Goal: Transaction & Acquisition: Obtain resource

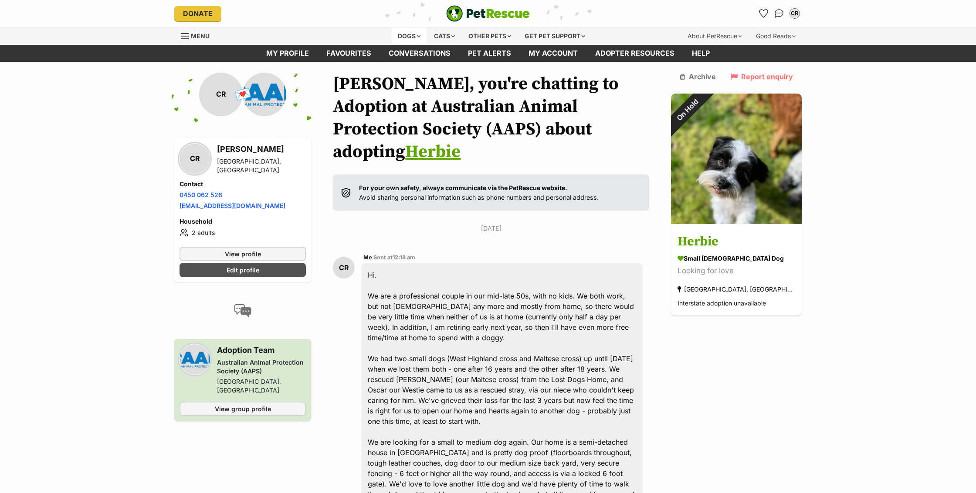
click at [407, 38] on div "Dogs" at bounding box center [409, 35] width 35 height 17
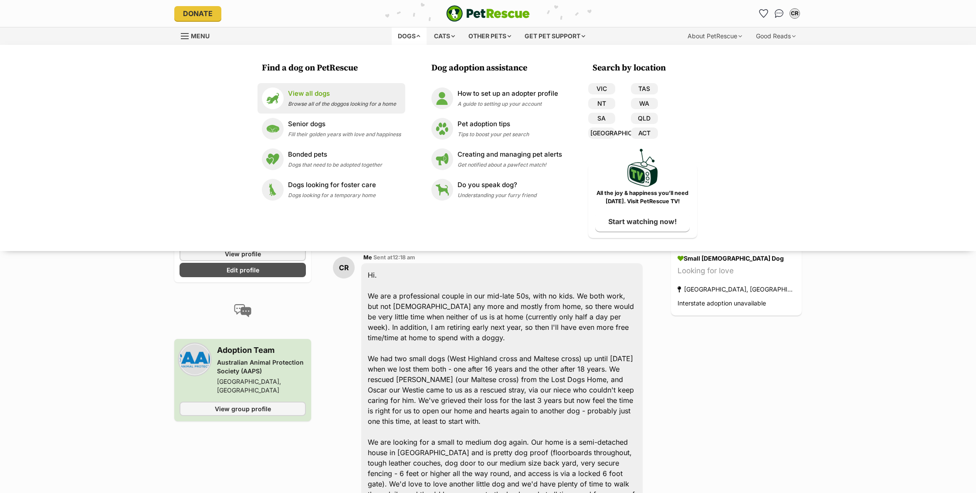
click at [316, 88] on link "View all dogs Browse all of the doggos looking for a home" at bounding box center [331, 99] width 139 height 22
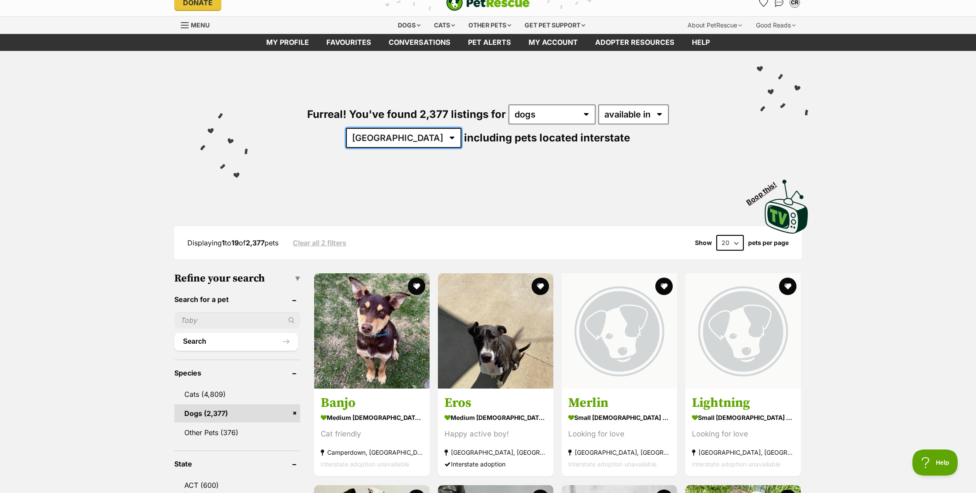
select select "VIC"
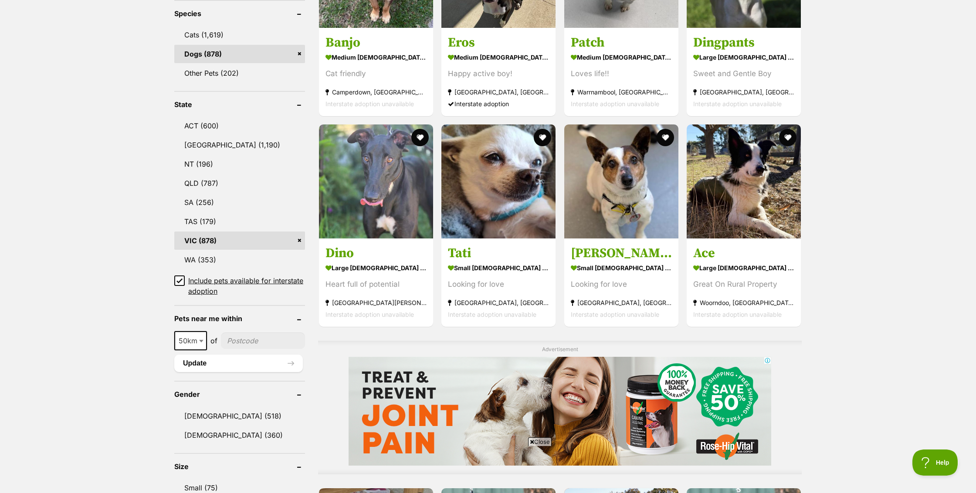
scroll to position [368, 0]
click at [180, 278] on icon at bounding box center [179, 280] width 6 height 6
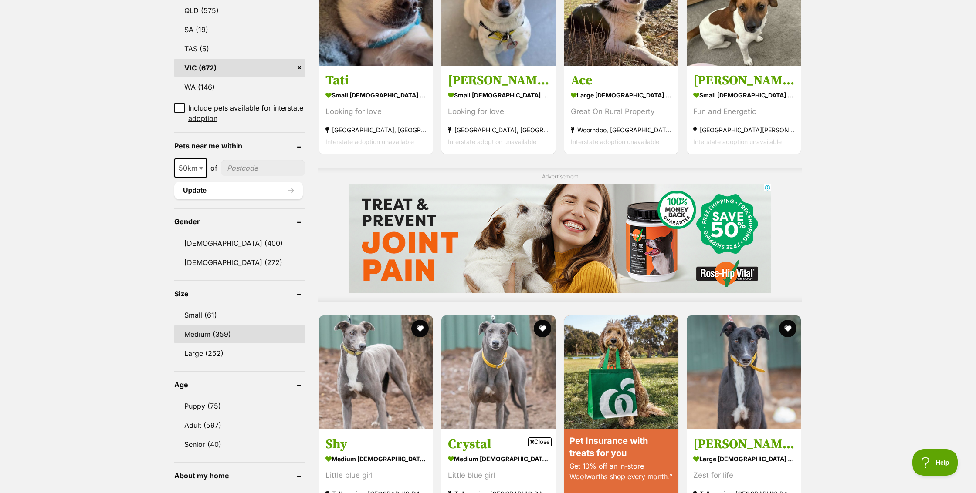
scroll to position [523, 0]
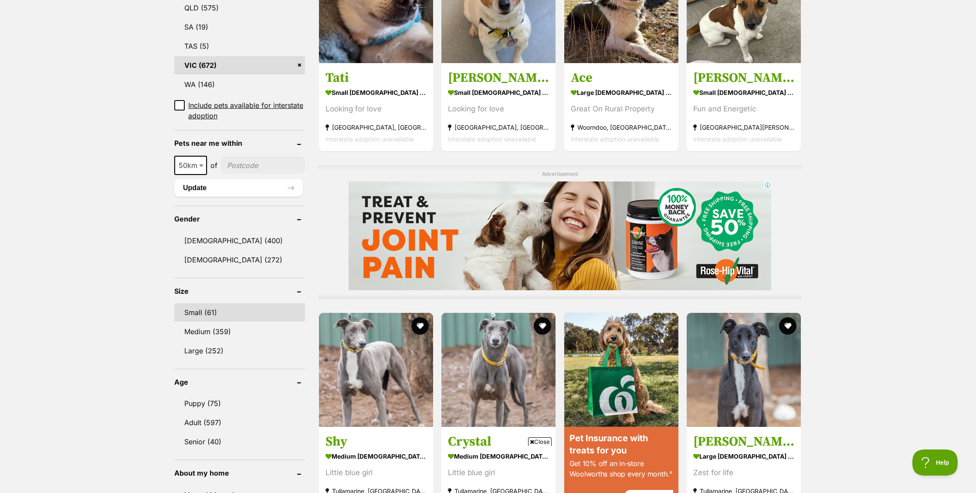
click at [208, 313] on link "Small (61)" at bounding box center [239, 313] width 131 height 18
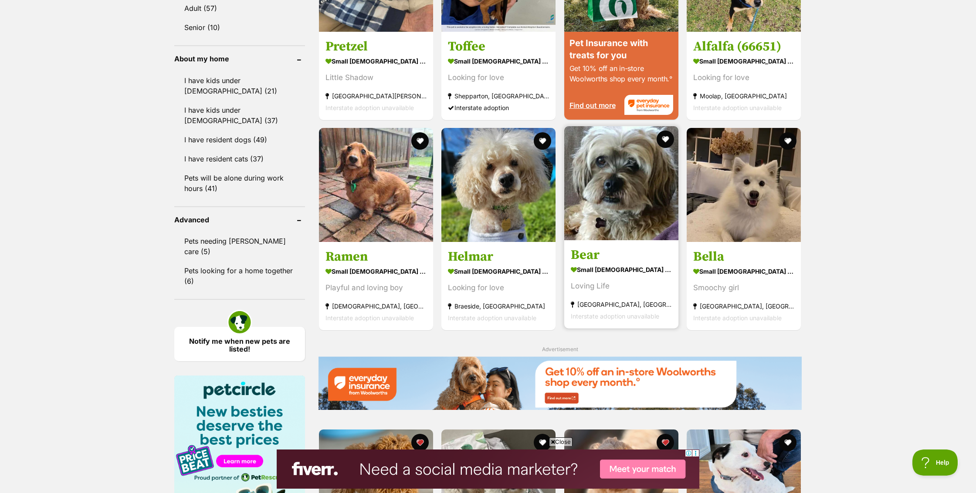
click at [601, 263] on strong "small [DEMOGRAPHIC_DATA] Dog" at bounding box center [621, 269] width 101 height 13
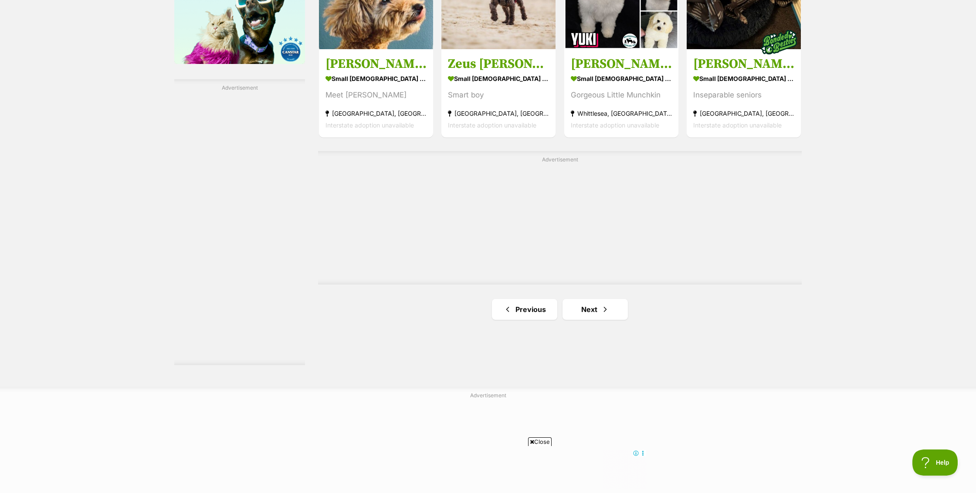
scroll to position [1438, 0]
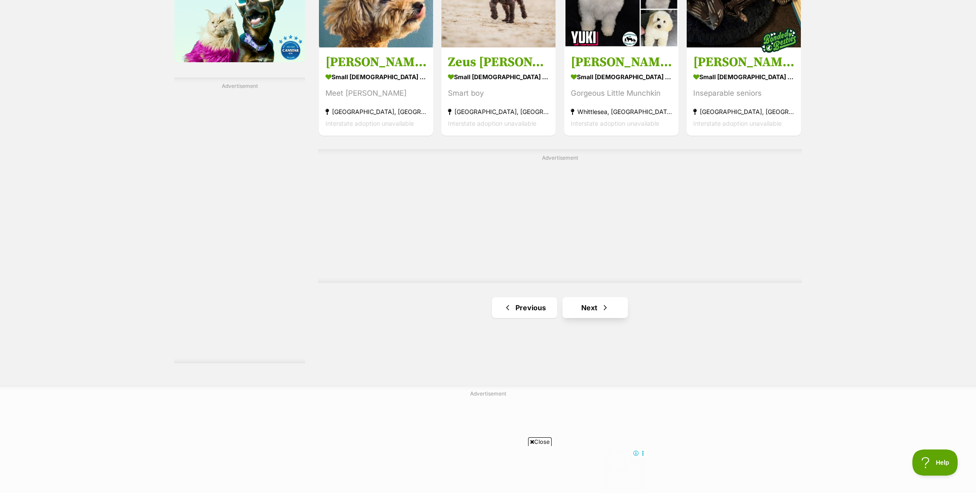
click at [609, 297] on link "Next" at bounding box center [594, 307] width 65 height 21
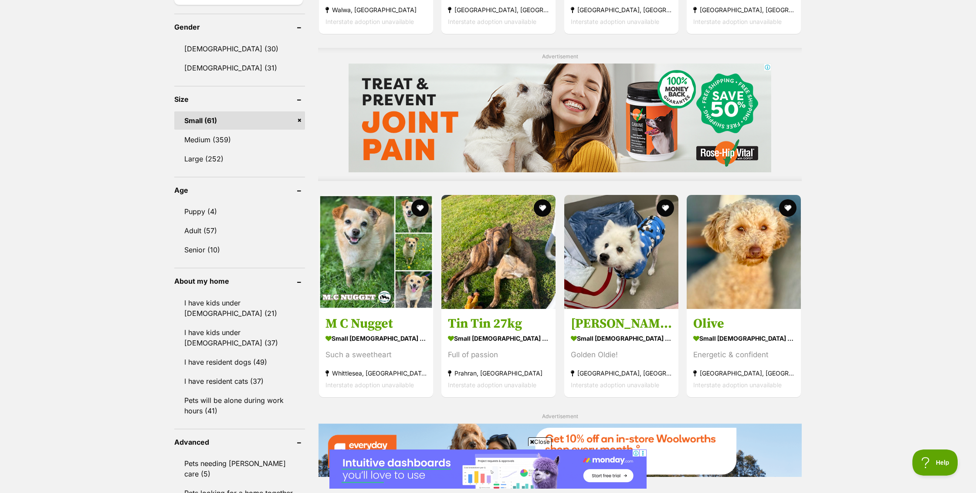
scroll to position [721, 0]
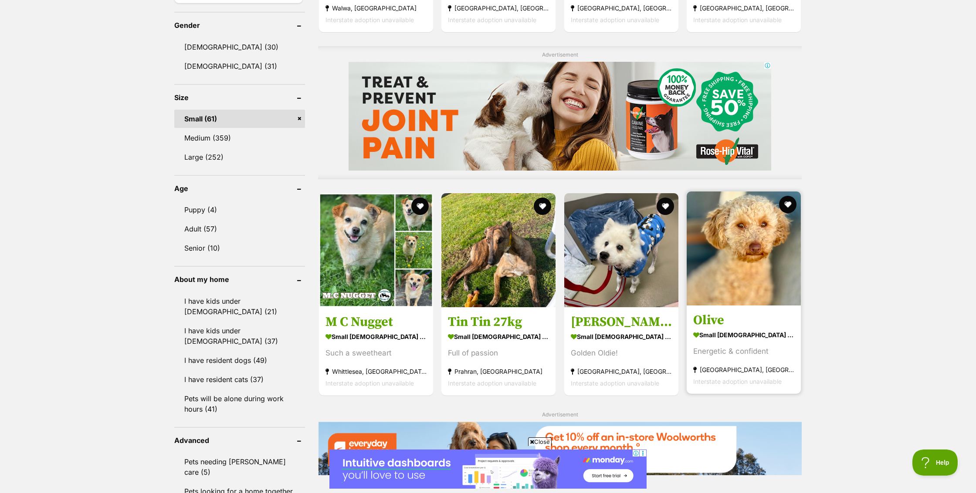
click at [749, 329] on strong "small female Dog" at bounding box center [743, 335] width 101 height 13
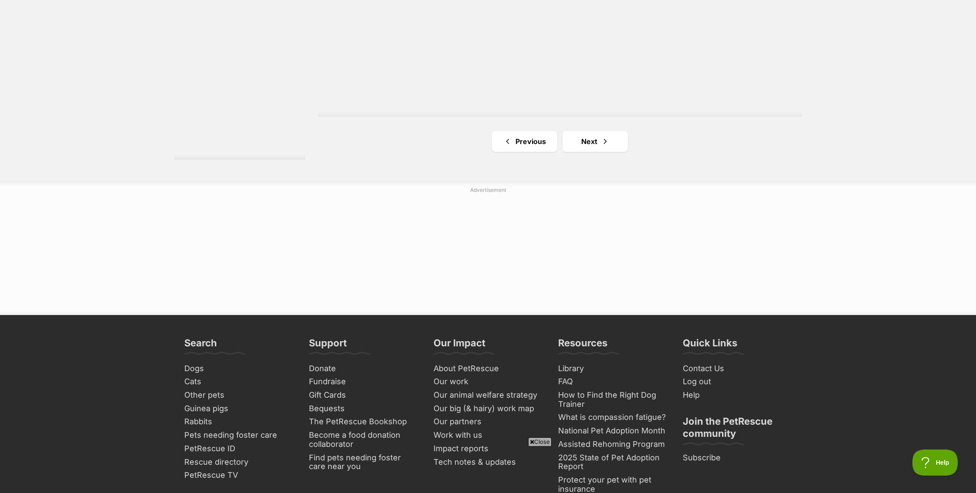
scroll to position [1661, 0]
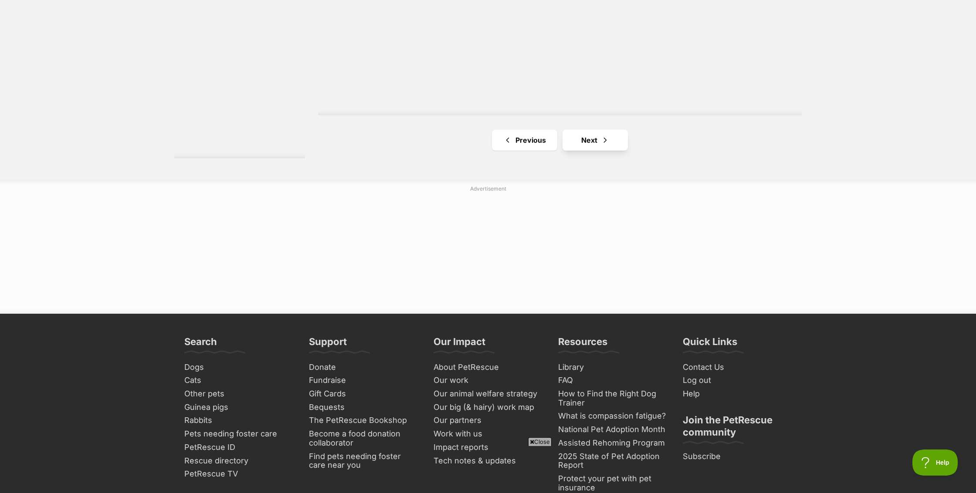
click at [609, 130] on link "Next" at bounding box center [594, 140] width 65 height 21
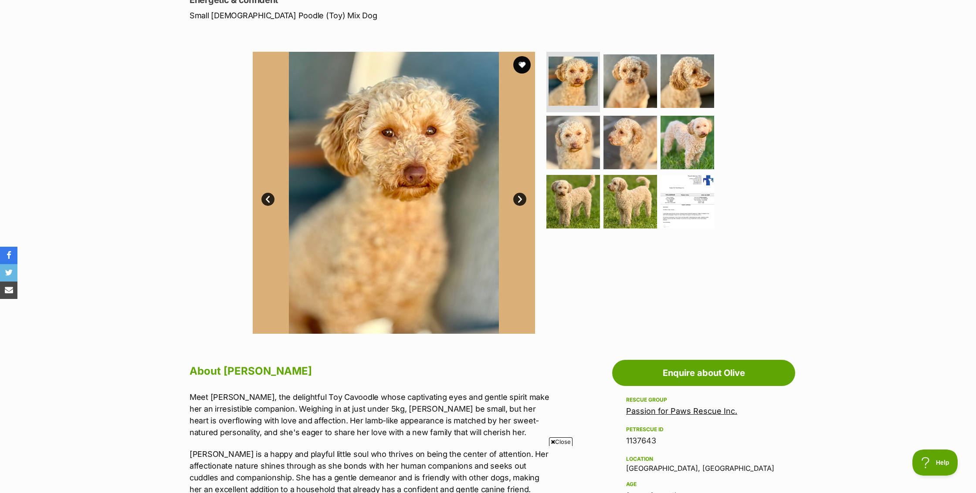
scroll to position [126, 0]
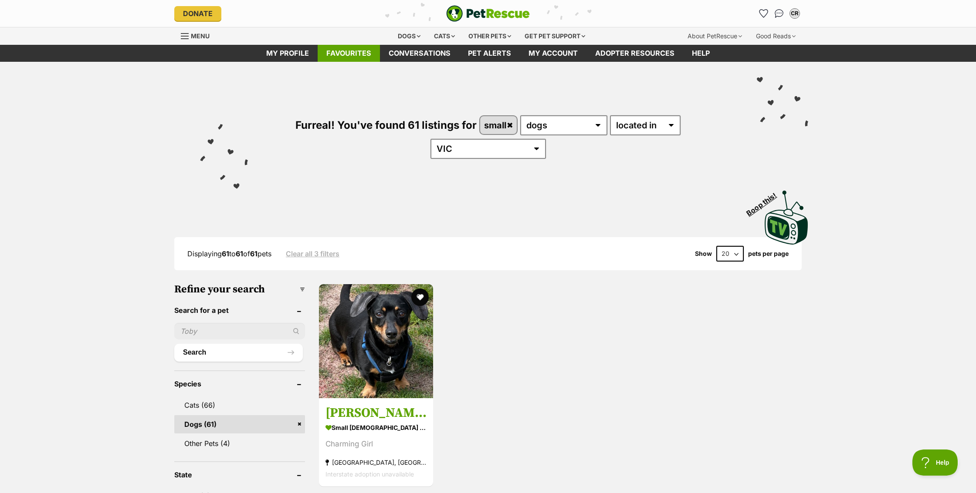
click at [355, 57] on link "Favourites" at bounding box center [348, 53] width 62 height 17
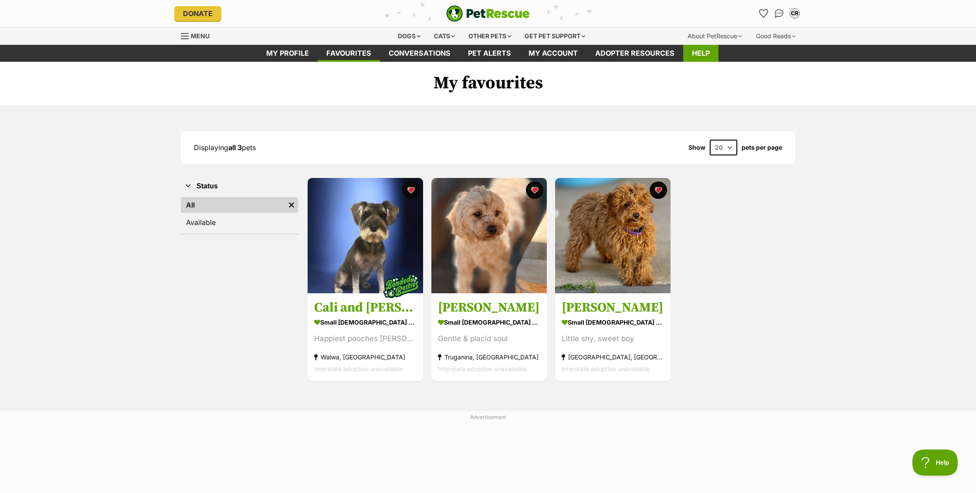
scroll to position [3, 0]
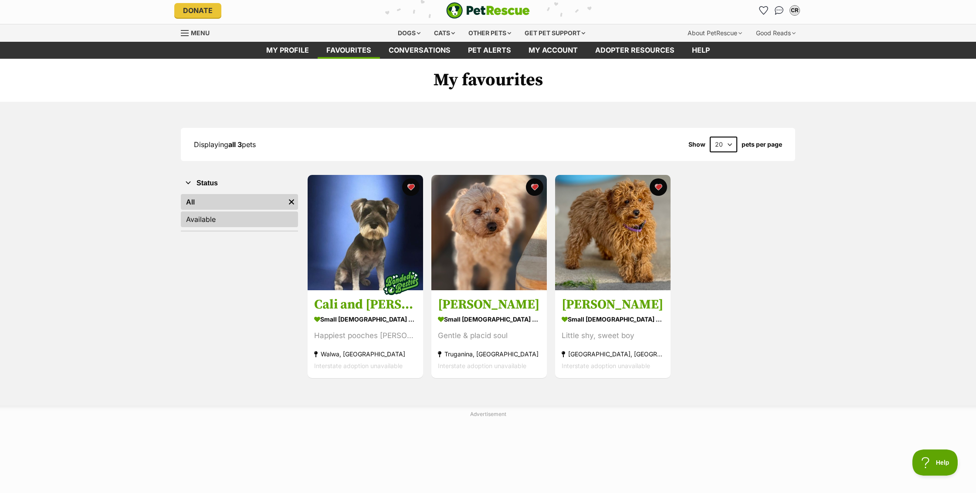
click at [203, 224] on link "Available" at bounding box center [239, 220] width 117 height 16
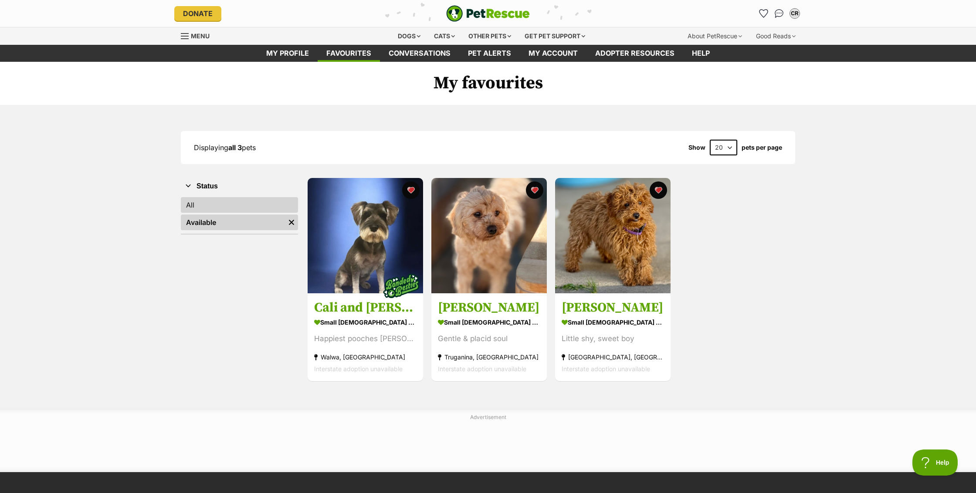
click at [197, 209] on link "All" at bounding box center [239, 205] width 117 height 16
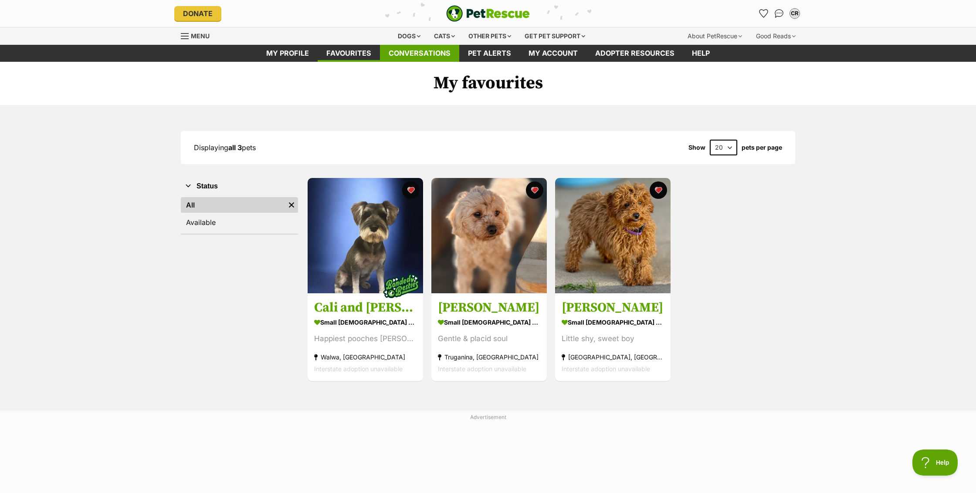
click at [434, 51] on link "Conversations" at bounding box center [419, 53] width 79 height 17
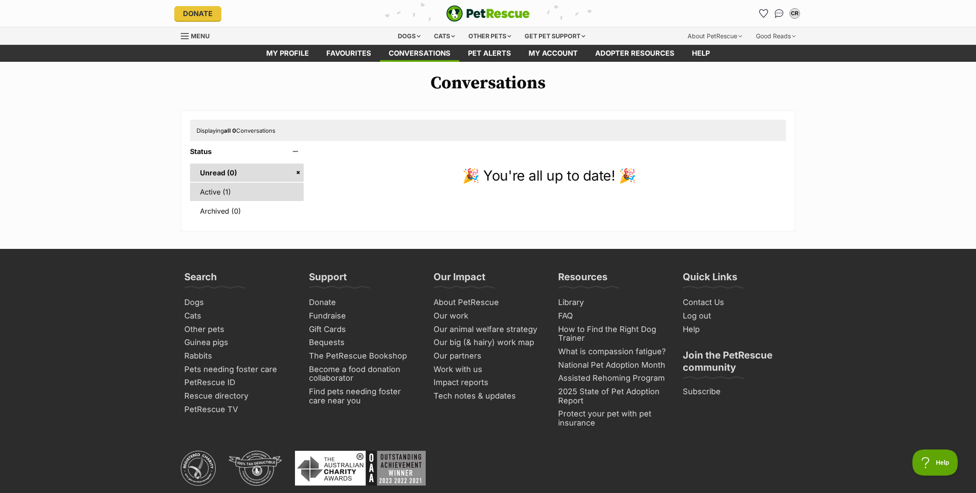
click at [218, 193] on link "Active (1)" at bounding box center [247, 192] width 114 height 18
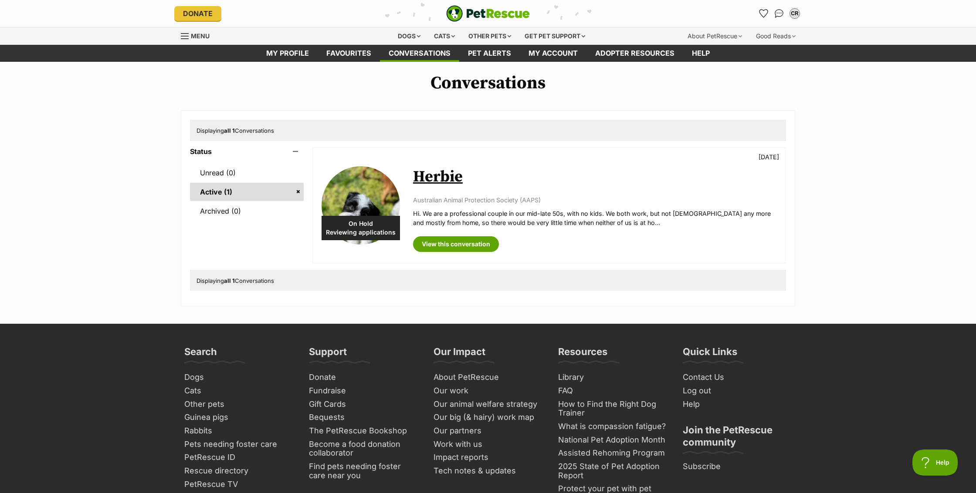
scroll to position [0, 0]
click at [368, 204] on img at bounding box center [360, 205] width 78 height 78
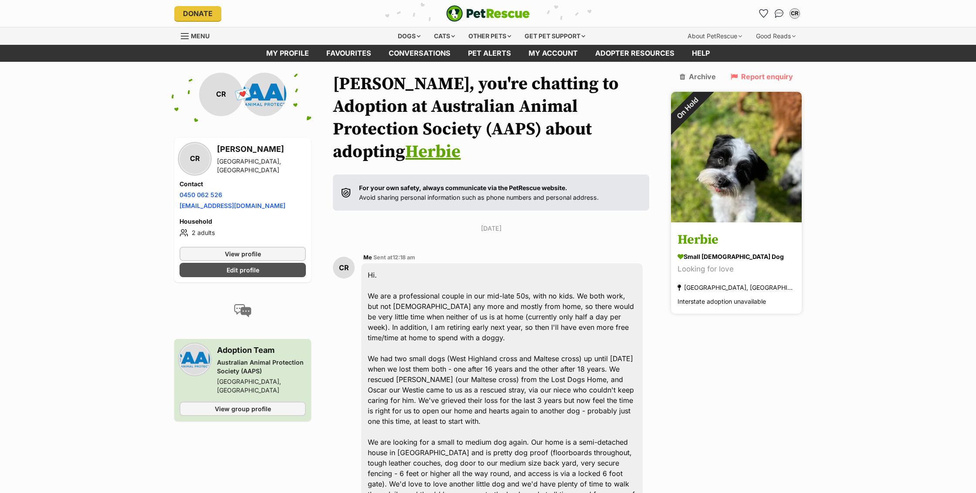
click at [703, 125] on div "On Hold" at bounding box center [687, 108] width 33 height 33
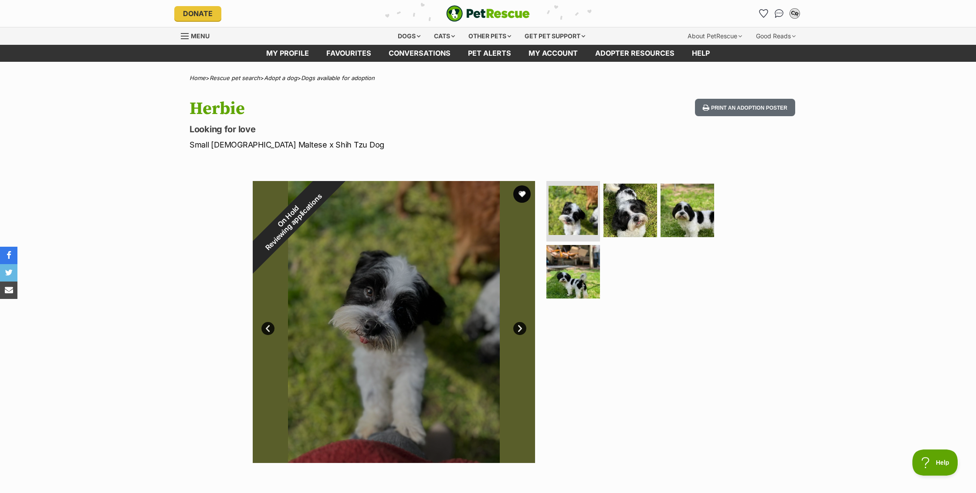
click at [796, 14] on div "CR" at bounding box center [794, 13] width 11 height 11
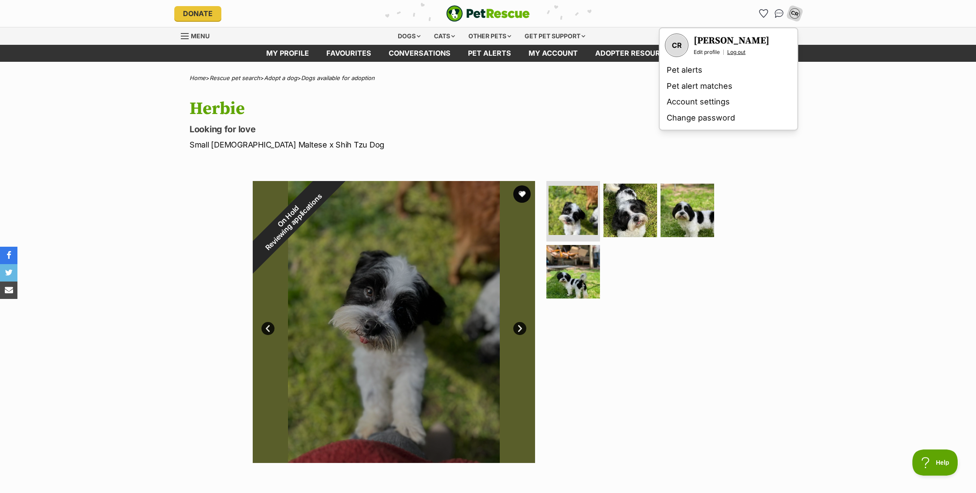
click at [744, 53] on link "Log out" at bounding box center [736, 52] width 18 height 7
